Goal: Navigation & Orientation: Find specific page/section

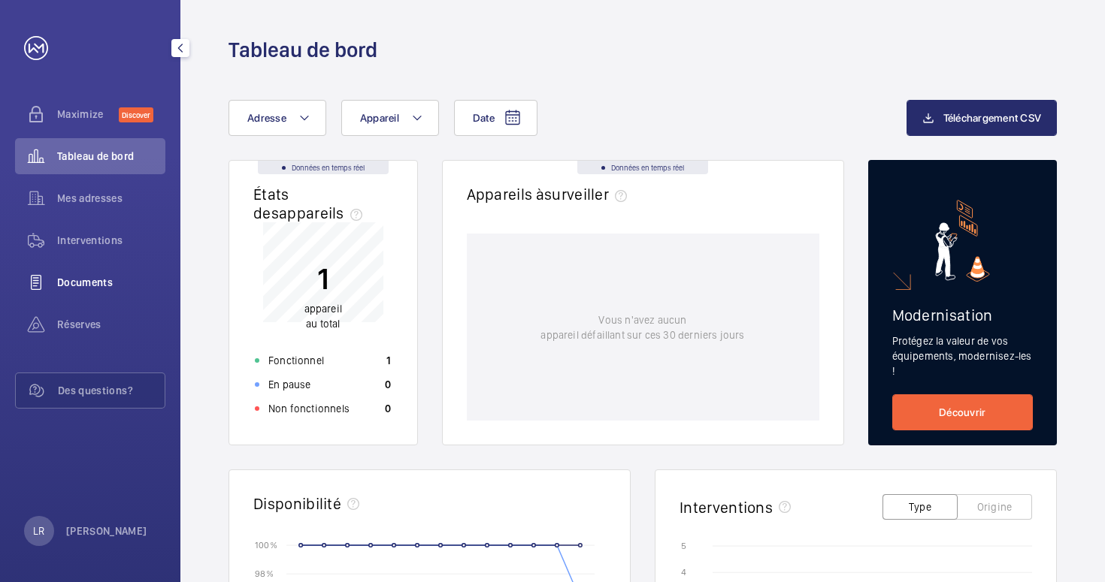
click at [105, 286] on span "Documents" at bounding box center [111, 282] width 108 height 15
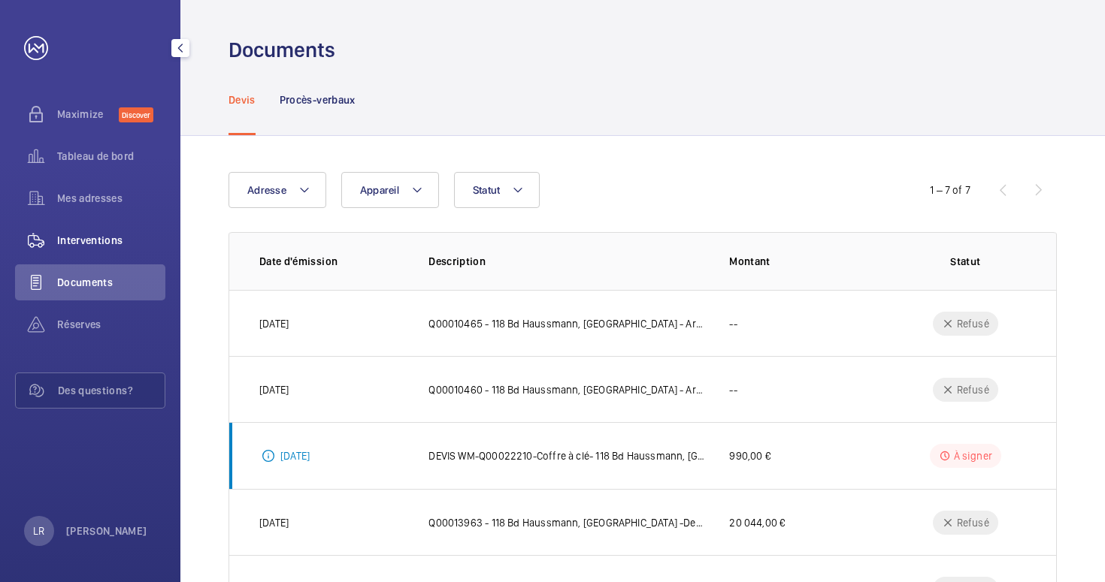
click at [86, 241] on span "Interventions" at bounding box center [111, 240] width 108 height 15
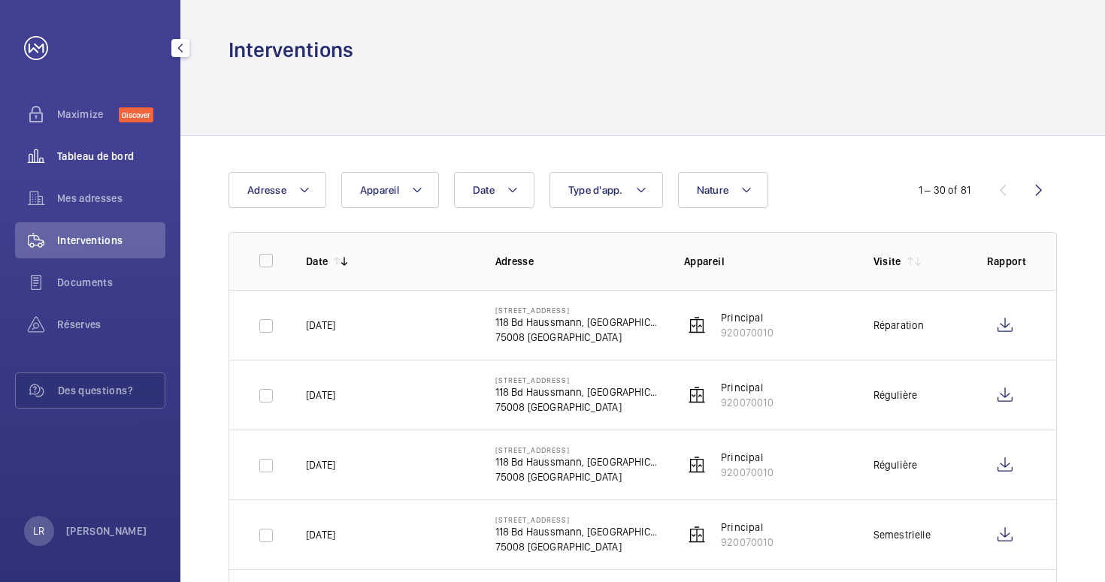
click at [90, 158] on span "Tableau de bord" at bounding box center [111, 156] width 108 height 15
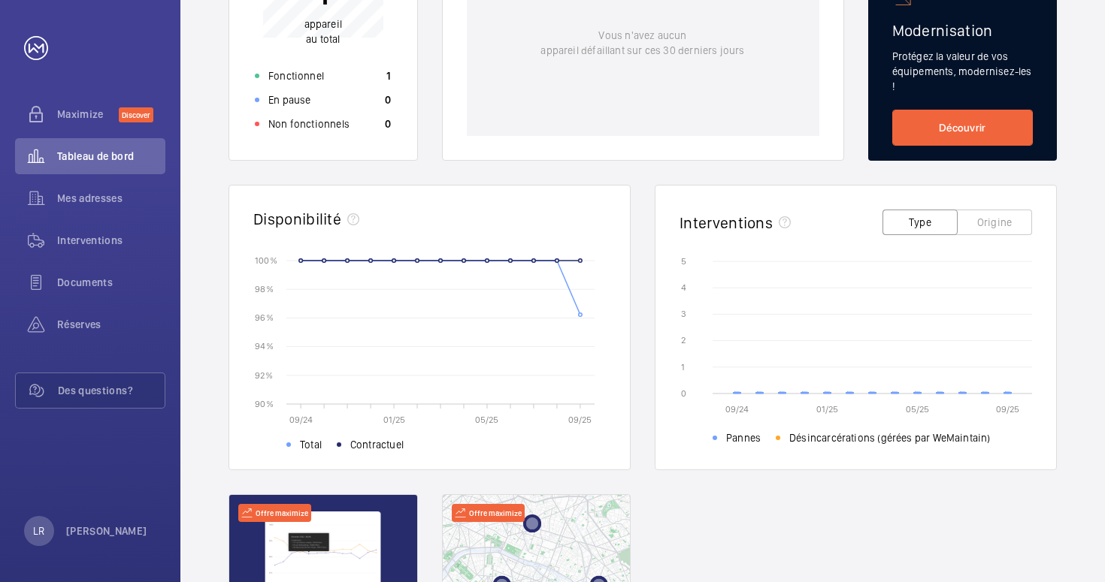
scroll to position [519, 0]
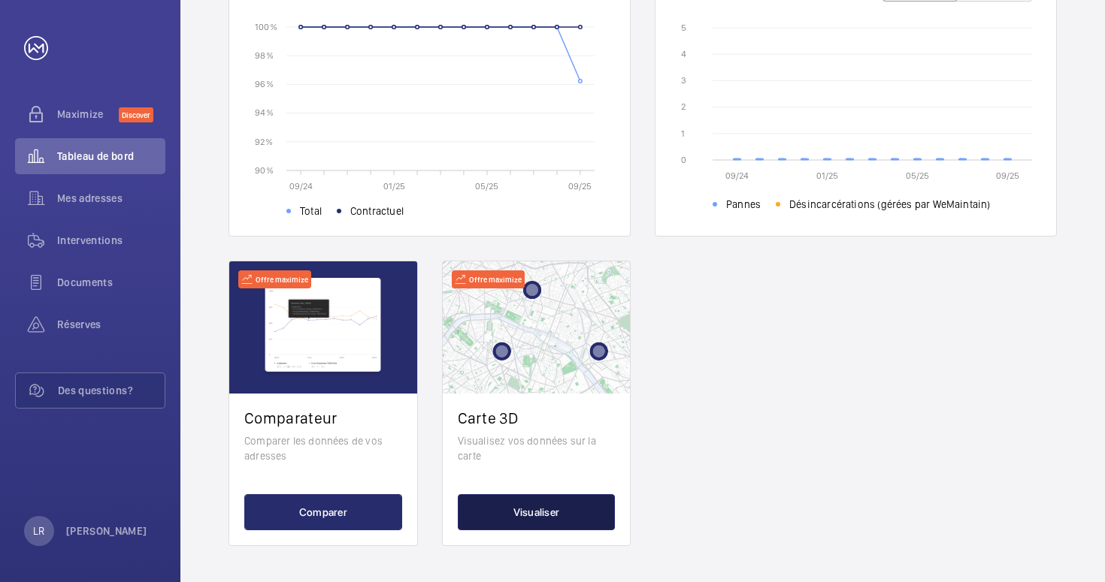
click at [507, 516] on button "Visualiser" at bounding box center [537, 512] width 158 height 36
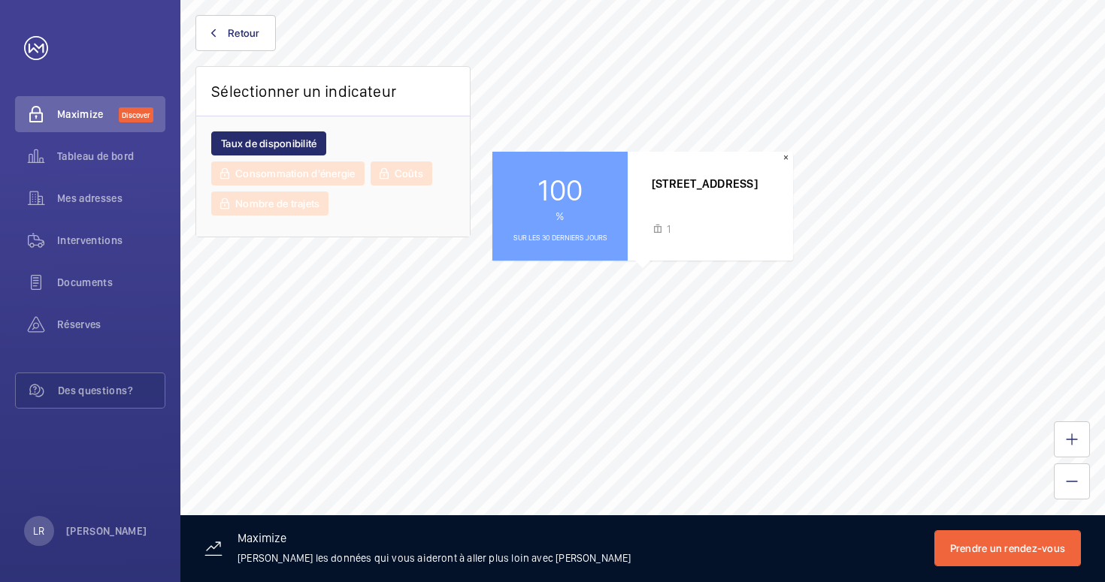
click at [781, 165] on div "[GEOGRAPHIC_DATA]" at bounding box center [705, 206] width 154 height 109
click at [783, 156] on button "×" at bounding box center [786, 158] width 14 height 12
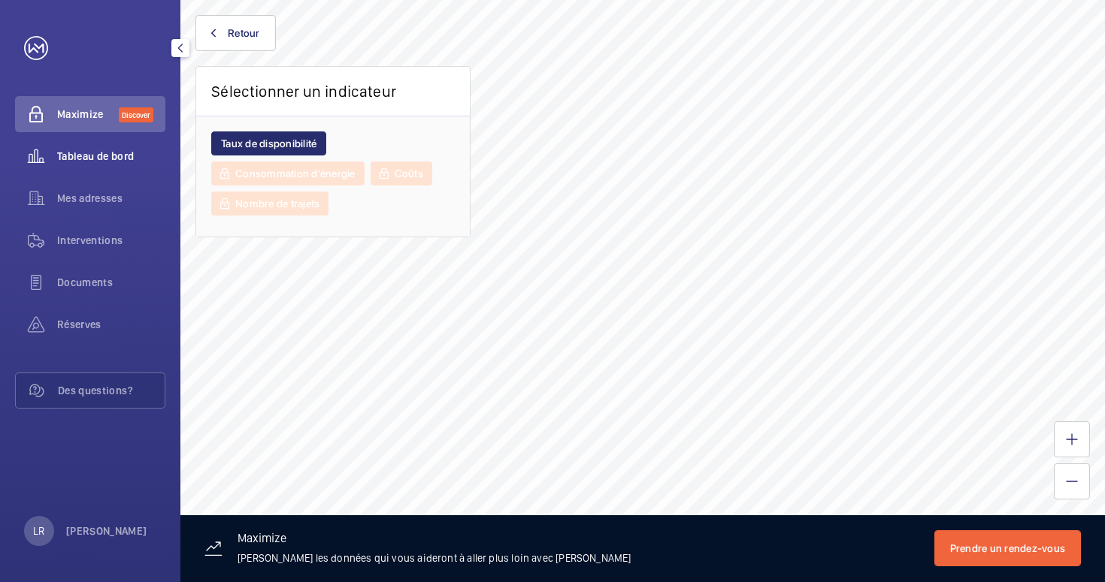
click at [110, 161] on span "Tableau de bord" at bounding box center [111, 156] width 108 height 15
